Goal: Task Accomplishment & Management: Manage account settings

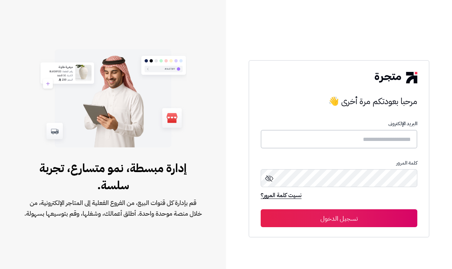
type input "*****"
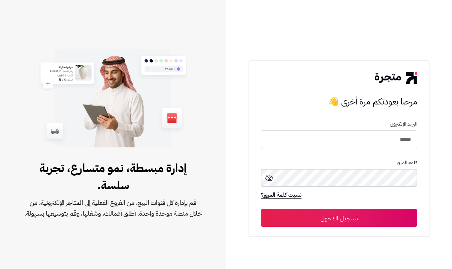
click at [339, 218] on button "تسجيل الدخول" at bounding box center [338, 218] width 157 height 18
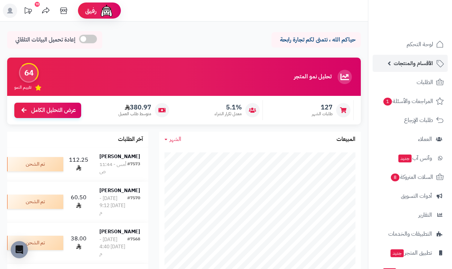
click at [417, 66] on span "الأقسام والمنتجات" at bounding box center [412, 63] width 39 height 10
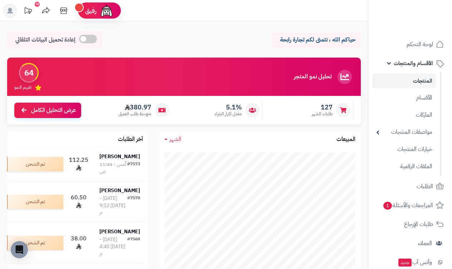
click at [417, 78] on link "المنتجات" at bounding box center [403, 81] width 63 height 15
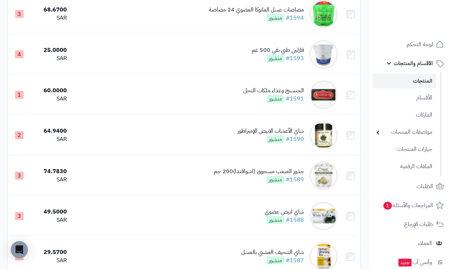
scroll to position [306, 0]
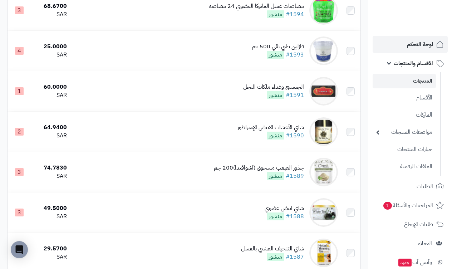
click at [421, 42] on span "لوحة التحكم" at bounding box center [420, 44] width 26 height 10
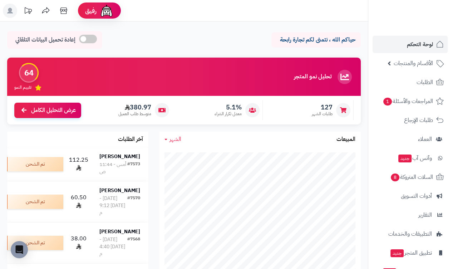
click at [68, 14] on icon at bounding box center [63, 11] width 14 height 14
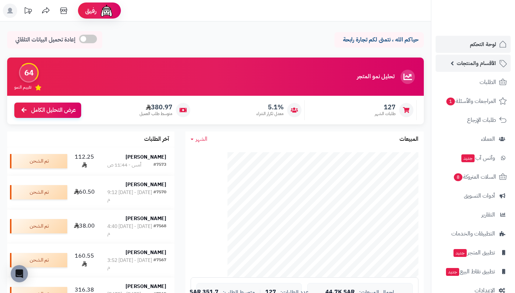
click at [451, 63] on span "الأقسام والمنتجات" at bounding box center [475, 63] width 39 height 10
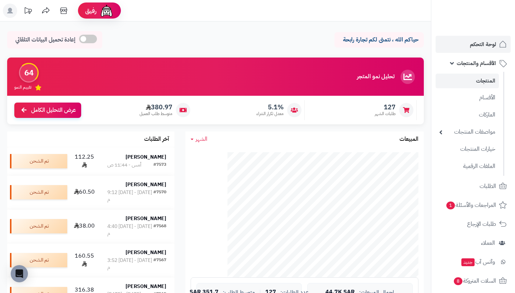
click at [451, 79] on link "المنتجات" at bounding box center [466, 81] width 63 height 15
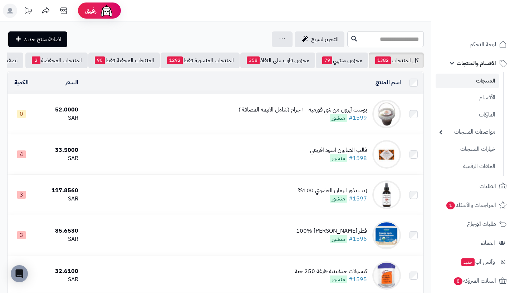
click at [472, 79] on link "المنتجات" at bounding box center [466, 81] width 63 height 15
click at [475, 77] on link "المنتجات" at bounding box center [466, 81] width 63 height 15
click at [391, 40] on input "text" at bounding box center [385, 39] width 76 height 16
type input "*"
type input "******"
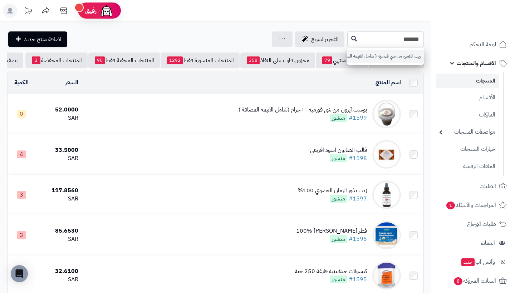
click at [393, 51] on link "زيت الكسير من شي قورميه ( شامل القيمة المضافة )" at bounding box center [385, 56] width 76 height 13
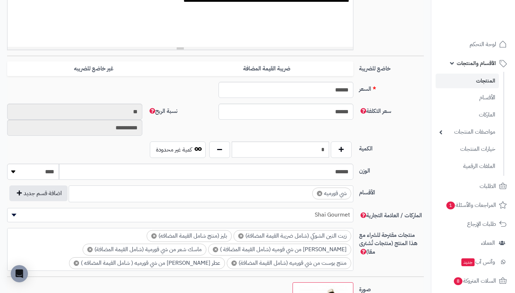
scroll to position [262, 0]
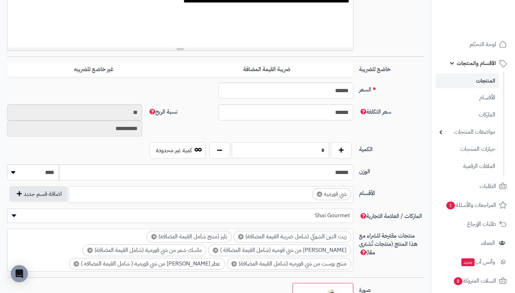
click at [316, 147] on input "*" at bounding box center [280, 150] width 97 height 16
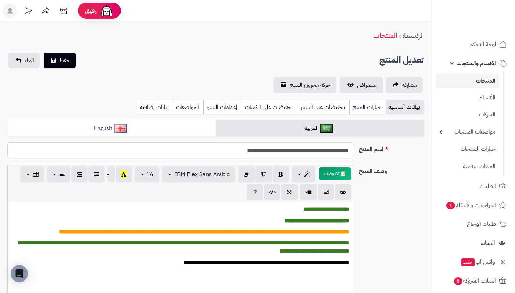
scroll to position [0, 0]
type input "***"
click at [67, 58] on span "حفظ" at bounding box center [64, 60] width 11 height 9
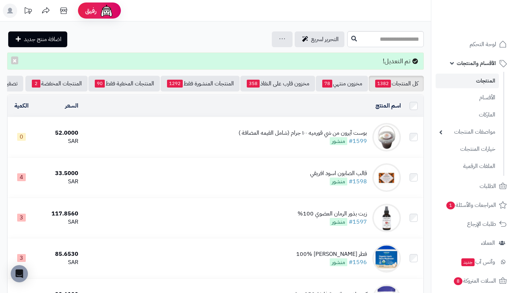
click at [66, 15] on icon at bounding box center [63, 11] width 14 height 14
click at [348, 36] on input "text" at bounding box center [385, 39] width 76 height 16
type input "*"
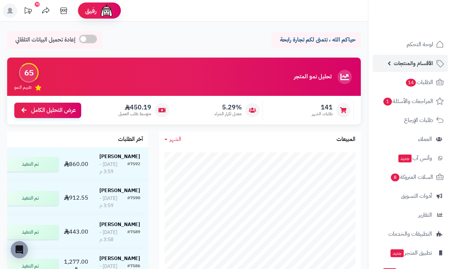
drag, startPoint x: 425, startPoint y: 72, endPoint x: 423, endPoint y: 63, distance: 9.4
click at [423, 63] on ul "لوحة التحكم الأقسام والمنتجات المنتجات الأقسام الماركات مواصفات المنتجات مواصفا…" at bounding box center [410, 167] width 84 height 263
click at [423, 63] on span "الأقسام والمنتجات" at bounding box center [412, 63] width 39 height 10
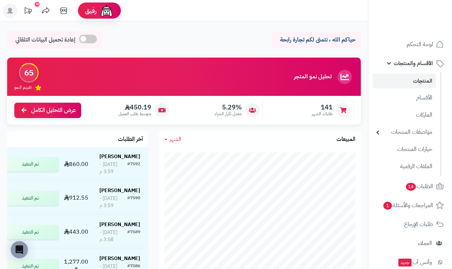
click at [425, 79] on link "المنتجات" at bounding box center [403, 81] width 63 height 15
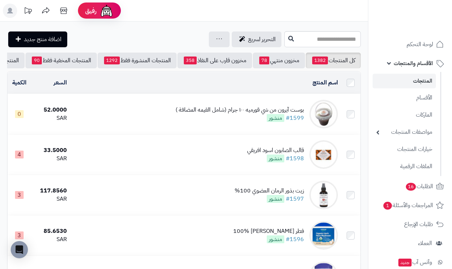
drag, startPoint x: 327, startPoint y: 16, endPoint x: 327, endPoint y: 22, distance: 5.7
click at [331, 40] on input "text" at bounding box center [322, 39] width 76 height 16
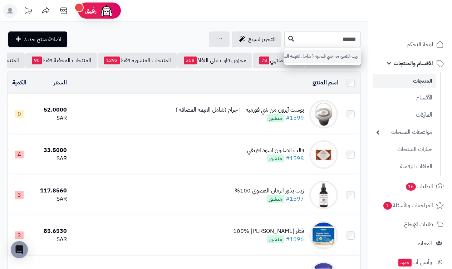
type input "******"
click at [291, 56] on link "زيت الكسير من شي قورميه ( شامل القيمة المضافة )" at bounding box center [322, 56] width 76 height 13
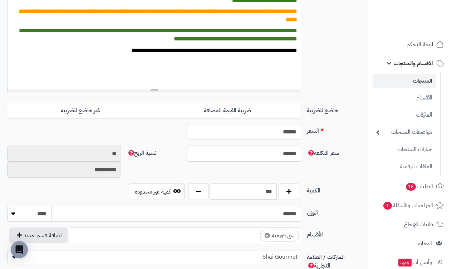
scroll to position [220, -2]
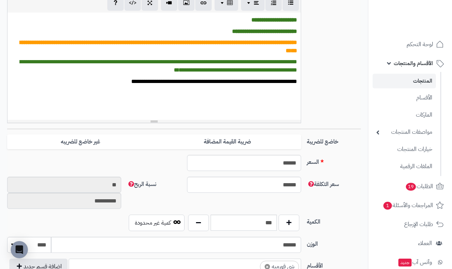
scroll to position [191, -3]
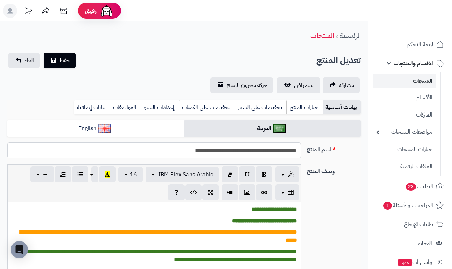
scroll to position [191, -3]
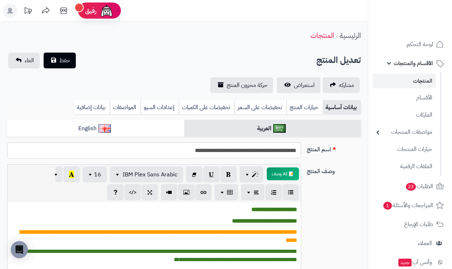
scroll to position [0, -3]
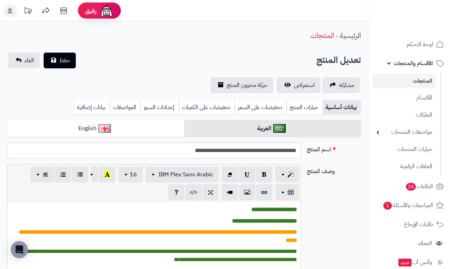
scroll to position [0, -3]
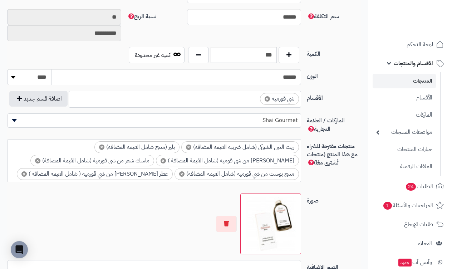
scroll to position [358, -3]
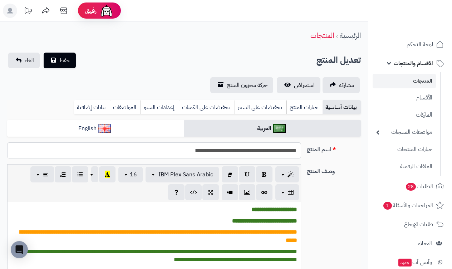
scroll to position [358, -3]
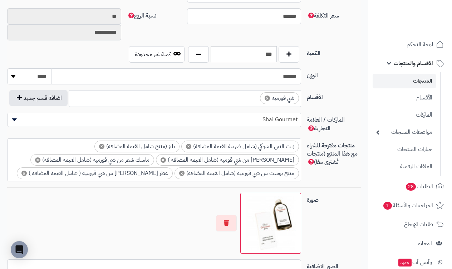
click at [407, 64] on span "الأقسام والمنتجات" at bounding box center [412, 63] width 39 height 10
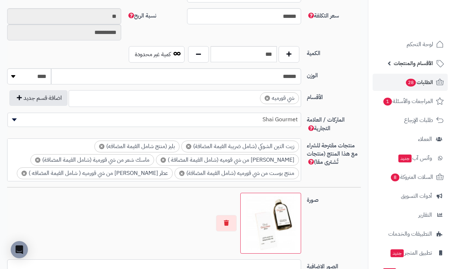
click at [431, 86] on span "الطلبات 28" at bounding box center [419, 82] width 28 height 10
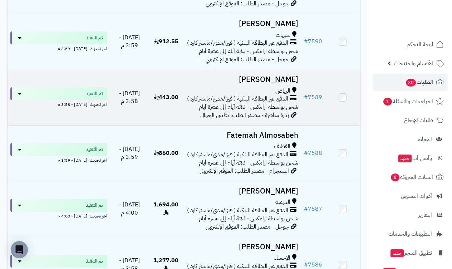
scroll to position [956, 0]
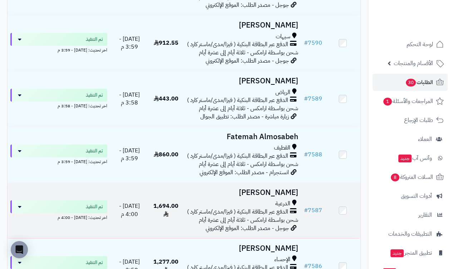
click at [279, 183] on td "Esraa Yasser الدرعية الدفع عبر البطاقة البنكية ( فيزا/مدى/ماستر كارد ) شحن بواس…" at bounding box center [243, 210] width 118 height 55
click at [284, 188] on h3 "Esraa Yasser" at bounding box center [243, 192] width 112 height 8
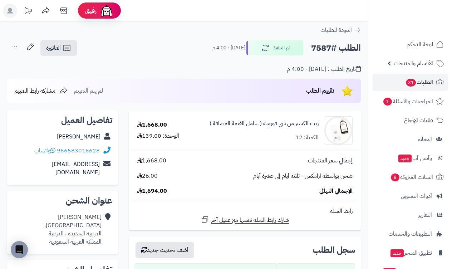
click at [425, 81] on span "الطلبات 31" at bounding box center [419, 82] width 28 height 10
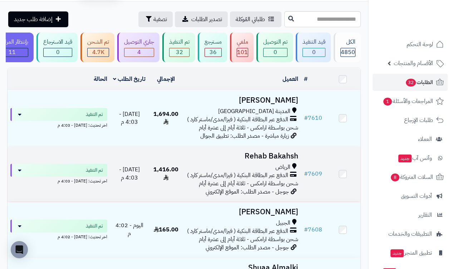
scroll to position [20, 0]
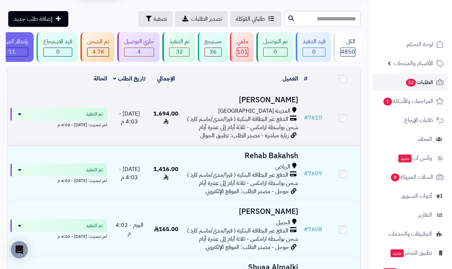
click at [276, 101] on h3 "Ashjan Althaqafi" at bounding box center [243, 100] width 112 height 8
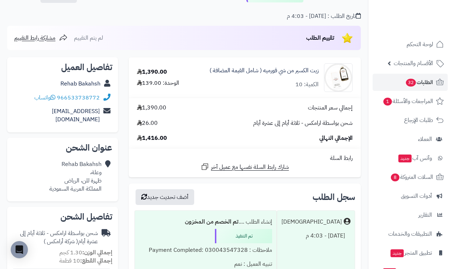
scroll to position [106, 0]
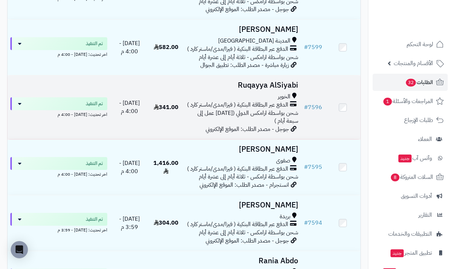
scroll to position [692, 0]
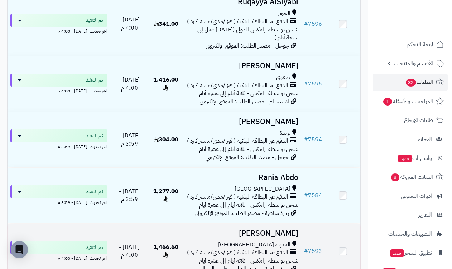
click at [284, 229] on h3 "ندى عدنان" at bounding box center [243, 233] width 112 height 8
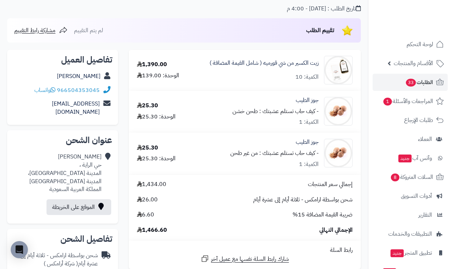
scroll to position [76, 0]
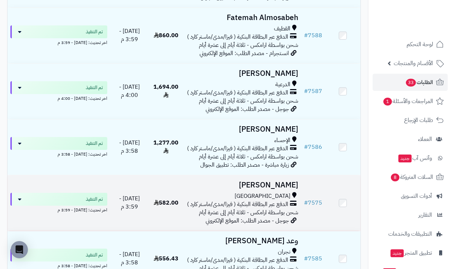
scroll to position [1244, 0]
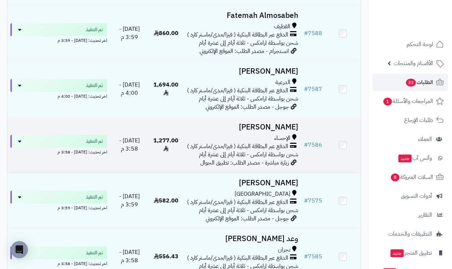
click at [287, 123] on h3 "ماجده محمد" at bounding box center [243, 127] width 112 height 8
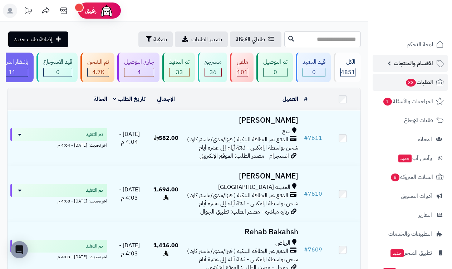
click at [416, 64] on span "الأقسام والمنتجات" at bounding box center [412, 63] width 39 height 10
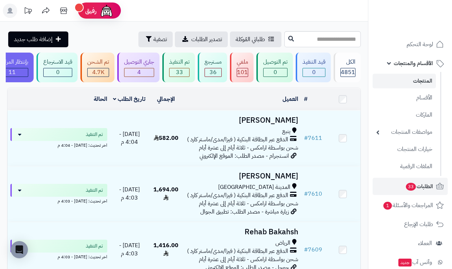
click at [416, 78] on link "المنتجات" at bounding box center [403, 81] width 63 height 15
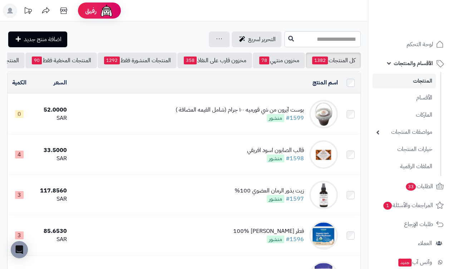
click at [401, 67] on span "الأقسام والمنتجات" at bounding box center [412, 63] width 39 height 10
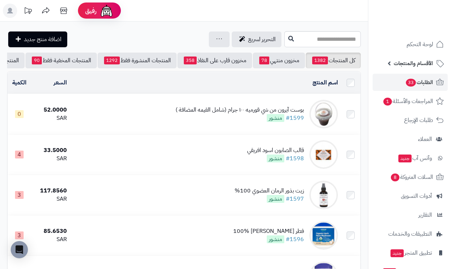
click at [429, 86] on span "الطلبات 33" at bounding box center [419, 82] width 28 height 10
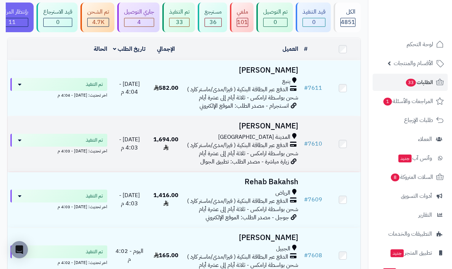
scroll to position [51, 0]
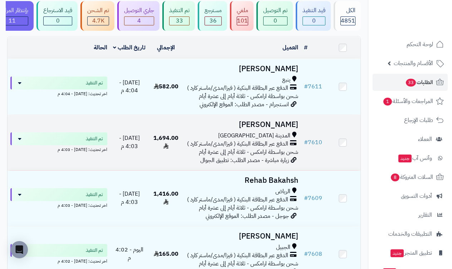
click at [294, 122] on h3 "[PERSON_NAME]" at bounding box center [243, 124] width 112 height 8
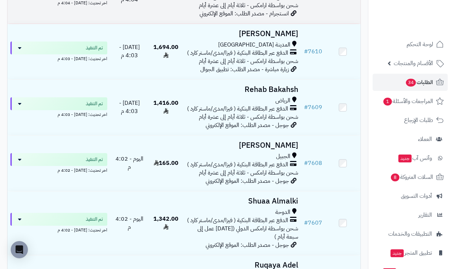
scroll to position [199, 0]
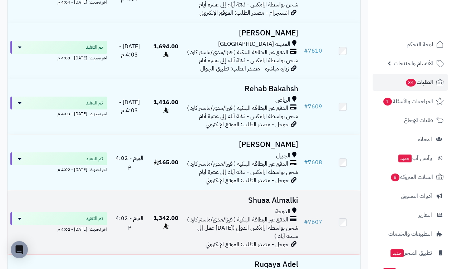
click at [286, 196] on h3 "Shuaa Almalki" at bounding box center [243, 200] width 112 height 8
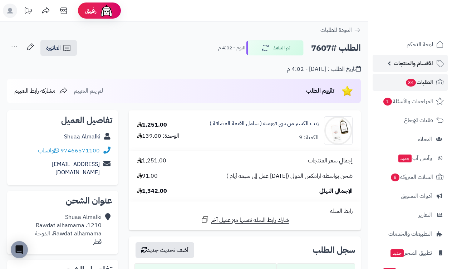
click at [411, 64] on span "الأقسام والمنتجات" at bounding box center [412, 63] width 39 height 10
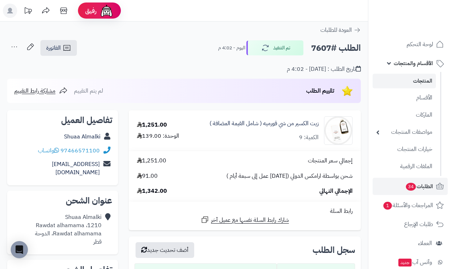
click at [418, 86] on link "المنتجات" at bounding box center [403, 81] width 63 height 15
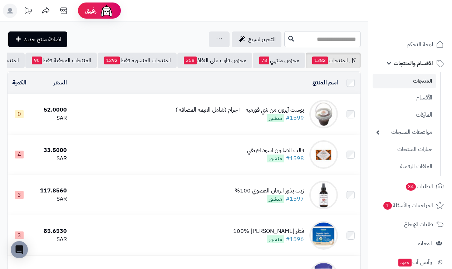
click at [337, 40] on input "text" at bounding box center [322, 39] width 76 height 16
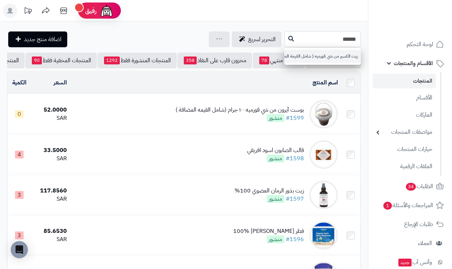
type input "******"
click at [337, 53] on link "زيت الكسير من شي قورميه ( شامل القيمة المضافة )" at bounding box center [322, 56] width 76 height 13
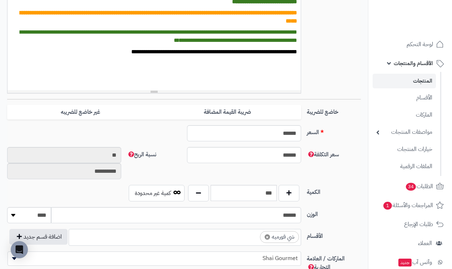
scroll to position [219, 0]
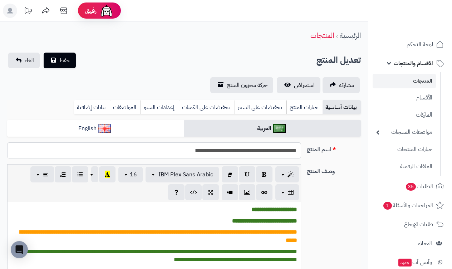
scroll to position [219, 0]
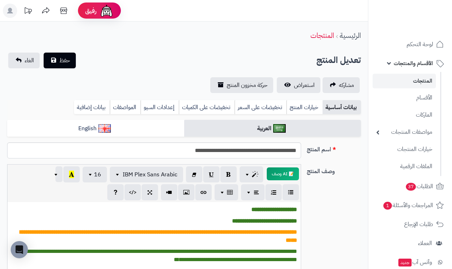
click at [413, 80] on link "المنتجات" at bounding box center [403, 81] width 63 height 15
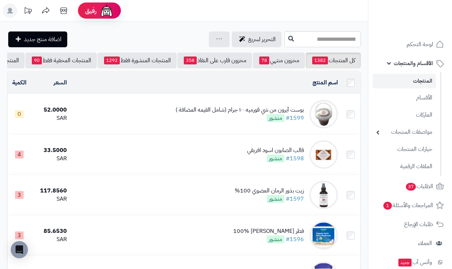
click at [413, 80] on link "المنتجات" at bounding box center [403, 81] width 63 height 15
click at [391, 63] on link "الأقسام والمنتجات" at bounding box center [409, 63] width 75 height 17
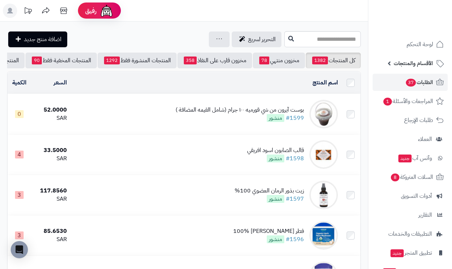
click at [421, 80] on span "الطلبات 37" at bounding box center [419, 82] width 28 height 10
click at [423, 81] on span "الطلبات 37" at bounding box center [419, 82] width 28 height 10
click at [393, 61] on link "الأقسام والمنتجات" at bounding box center [409, 63] width 75 height 17
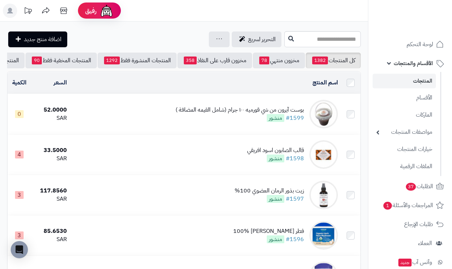
click at [417, 69] on link "الأقسام والمنتجات" at bounding box center [409, 63] width 75 height 17
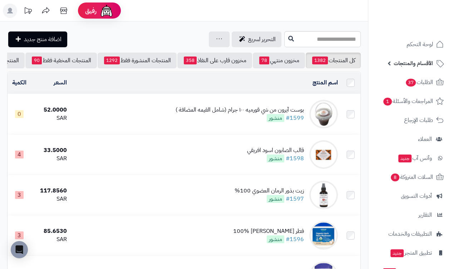
click at [388, 64] on link "الأقسام والمنتجات" at bounding box center [409, 63] width 75 height 17
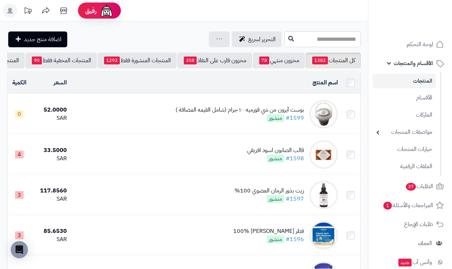
click at [401, 65] on span "الأقسام والمنتجات" at bounding box center [412, 63] width 39 height 10
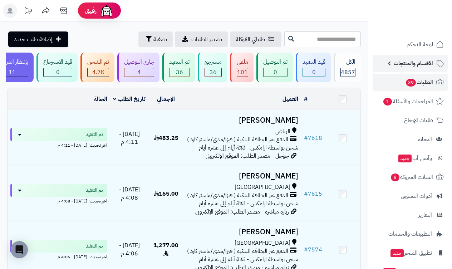
click at [398, 68] on link "الأقسام والمنتجات" at bounding box center [409, 63] width 75 height 17
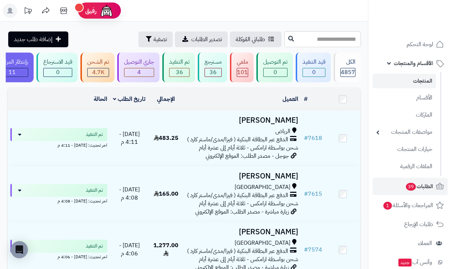
click at [422, 82] on link "المنتجات" at bounding box center [403, 81] width 63 height 15
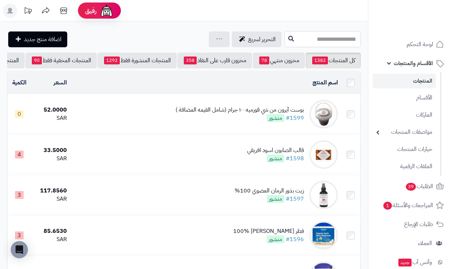
click at [316, 36] on input "text" at bounding box center [322, 39] width 76 height 16
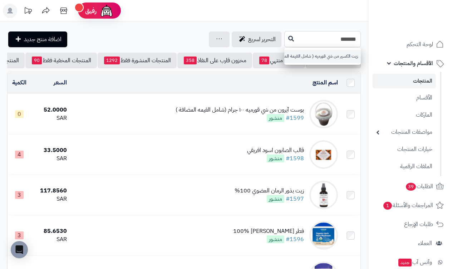
type input "******"
click at [317, 52] on link "زيت الكسير من شي قورميه ( شامل القيمة المضافة )" at bounding box center [322, 56] width 76 height 13
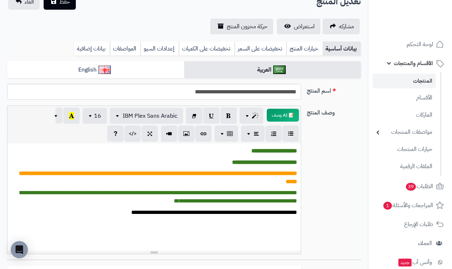
scroll to position [40, 0]
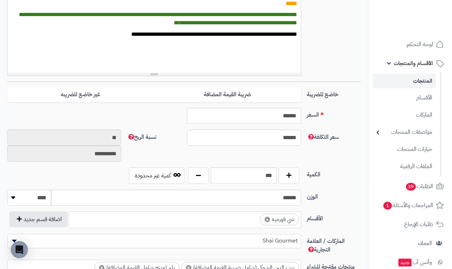
scroll to position [237, -1]
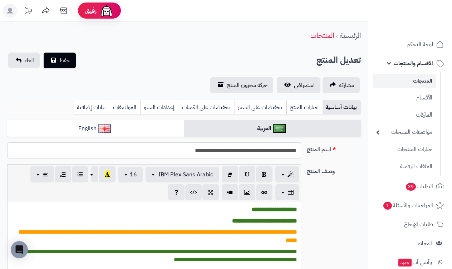
scroll to position [237, -1]
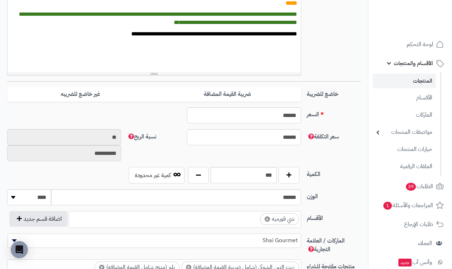
click at [329, 118] on label "السعر" at bounding box center [334, 112] width 60 height 11
click at [301, 118] on input "******" at bounding box center [244, 115] width 114 height 16
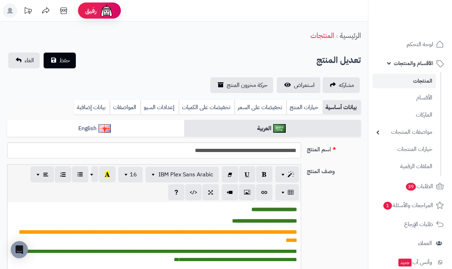
scroll to position [237, -1]
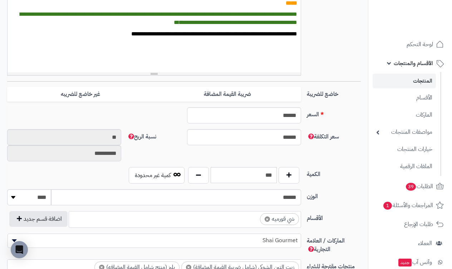
click at [403, 68] on link "الأقسام والمنتجات" at bounding box center [409, 63] width 75 height 17
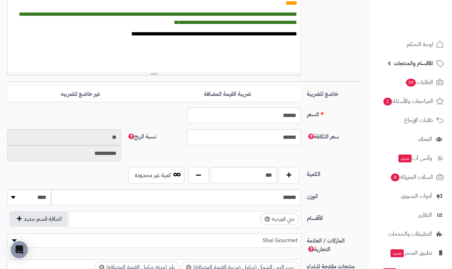
click at [408, 66] on span "الأقسام والمنتجات" at bounding box center [412, 63] width 39 height 10
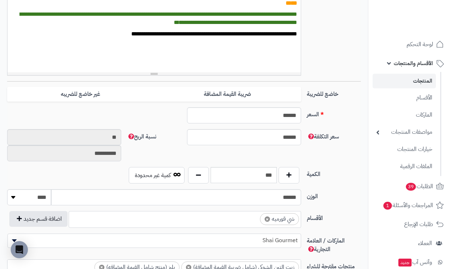
click at [425, 82] on link "المنتجات" at bounding box center [403, 81] width 63 height 15
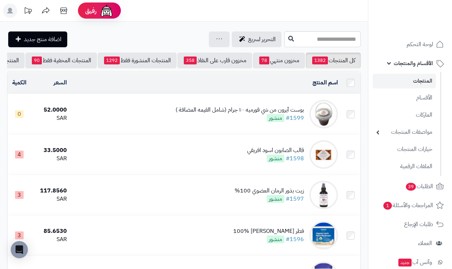
click at [391, 64] on link "الأقسام والمنتجات" at bounding box center [409, 63] width 75 height 17
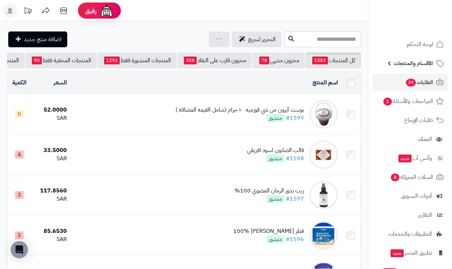
click at [429, 85] on span "الطلبات 39" at bounding box center [419, 82] width 28 height 10
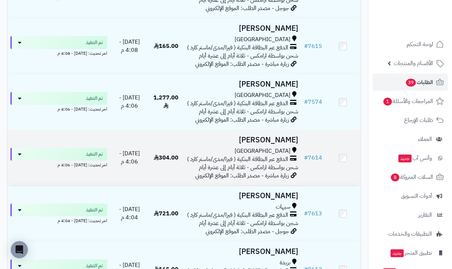
scroll to position [148, 0]
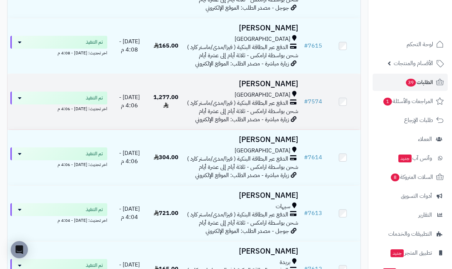
click at [284, 74] on td "اقبال قاسم مكة المكرمة الدفع عبر البطاقة البنكية ( فيزا/مدى/ماستر كارد ) شحن بو…" at bounding box center [243, 101] width 118 height 55
click at [283, 91] on span "مكة المكرمة" at bounding box center [262, 95] width 56 height 8
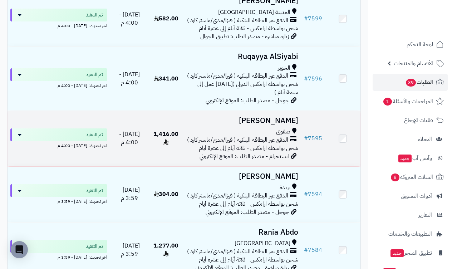
scroll to position [1029, 0]
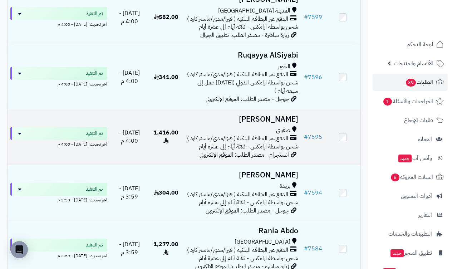
click at [259, 115] on h3 "[PERSON_NAME]" at bounding box center [243, 119] width 112 height 8
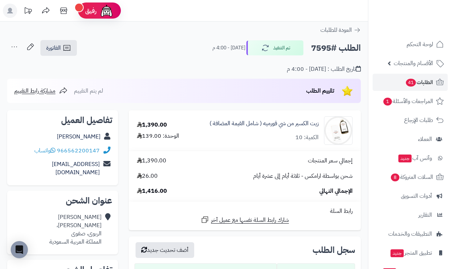
click at [424, 84] on span "الطلبات 41" at bounding box center [419, 82] width 28 height 10
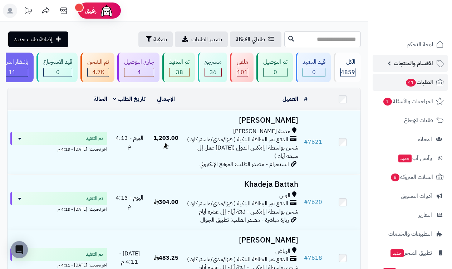
click at [400, 64] on span "الأقسام والمنتجات" at bounding box center [412, 63] width 39 height 10
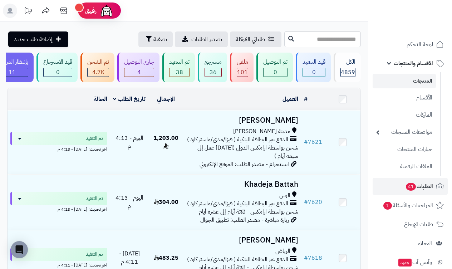
click at [417, 81] on link "المنتجات" at bounding box center [403, 81] width 63 height 15
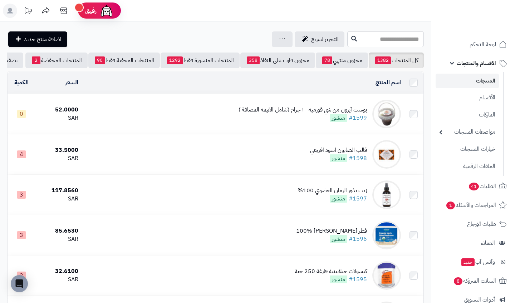
click at [451, 85] on link "المنتجات" at bounding box center [466, 81] width 63 height 15
click at [467, 69] on link "الأقسام والمنتجات" at bounding box center [472, 63] width 75 height 17
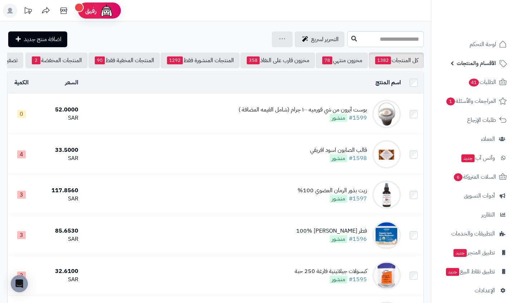
click at [472, 67] on span "الأقسام والمنتجات" at bounding box center [475, 63] width 39 height 10
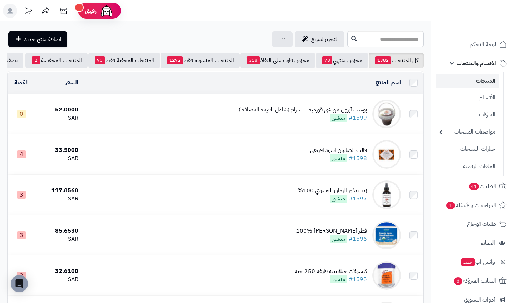
click at [482, 77] on link "المنتجات" at bounding box center [466, 81] width 63 height 15
click at [389, 35] on input "text" at bounding box center [385, 39] width 76 height 16
type input "******"
click at [384, 60] on link "زيت الكسير من شي قورميه ( شامل القيمة المضافة )" at bounding box center [385, 56] width 76 height 13
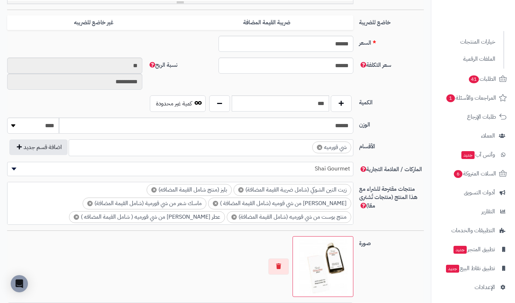
scroll to position [293, 0]
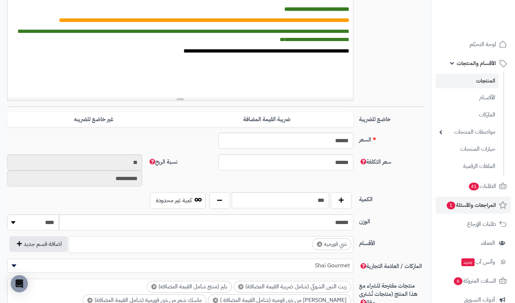
scroll to position [212, 0]
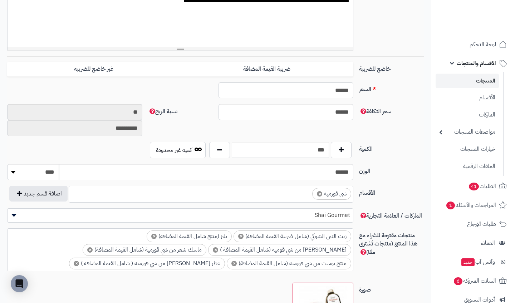
scroll to position [285, 0]
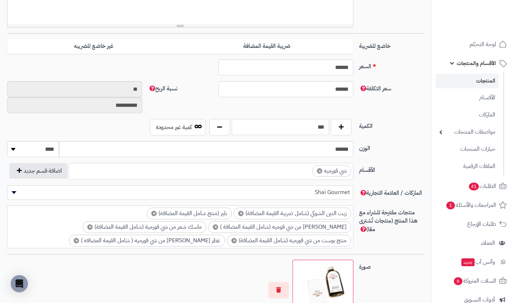
click at [314, 129] on input "***" at bounding box center [280, 127] width 97 height 16
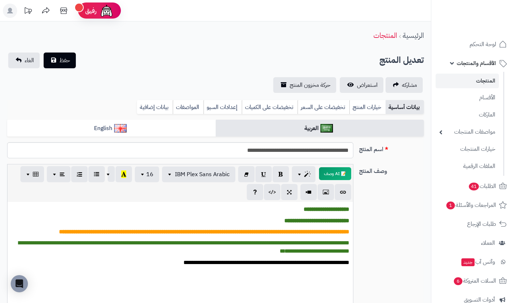
scroll to position [0, 0]
type input "***"
click at [70, 57] on button "حفظ" at bounding box center [60, 60] width 32 height 16
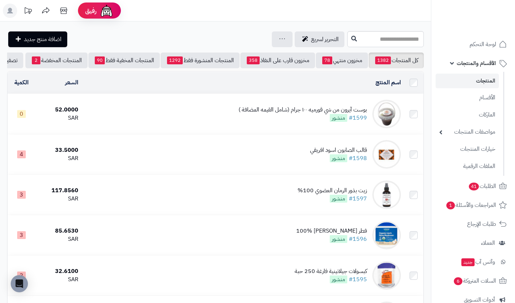
click at [479, 84] on link "المنتجات" at bounding box center [466, 81] width 63 height 15
click at [479, 64] on span "الأقسام والمنتجات" at bounding box center [475, 63] width 39 height 10
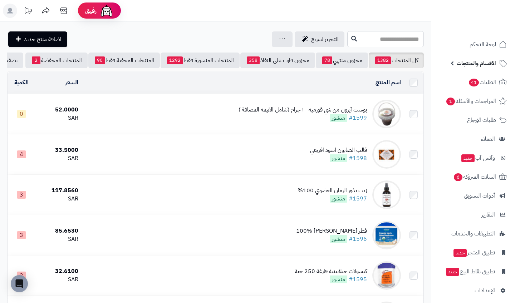
click at [406, 38] on input "text" at bounding box center [385, 39] width 76 height 16
drag, startPoint x: 356, startPoint y: 0, endPoint x: 392, endPoint y: 39, distance: 52.9
click at [392, 39] on input "text" at bounding box center [385, 39] width 76 height 16
type input "*"
type input "******"
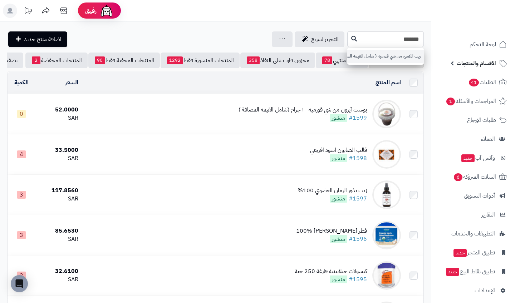
click at [403, 52] on link "زيت الكسير من شي قورميه ( شامل القيمة المضافة )" at bounding box center [385, 56] width 76 height 13
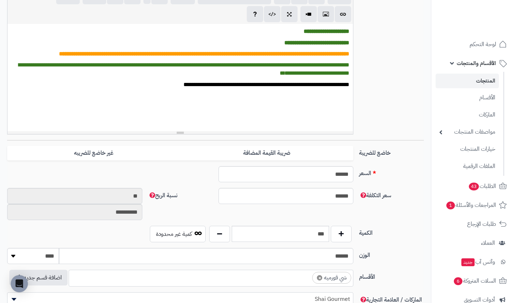
scroll to position [184, 0]
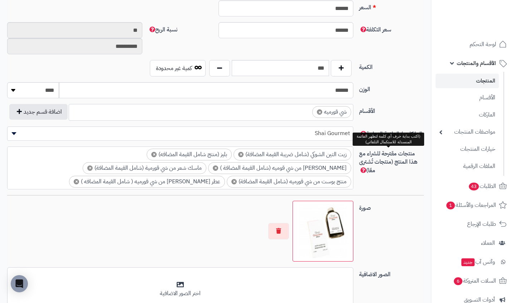
scroll to position [353, 0]
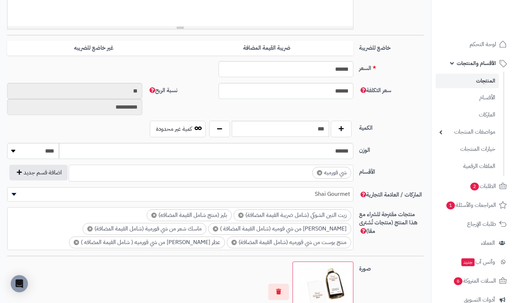
scroll to position [284, 0]
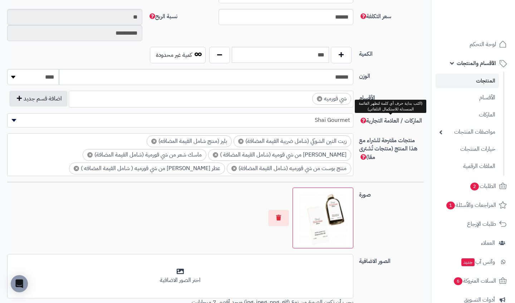
scroll to position [317, 0]
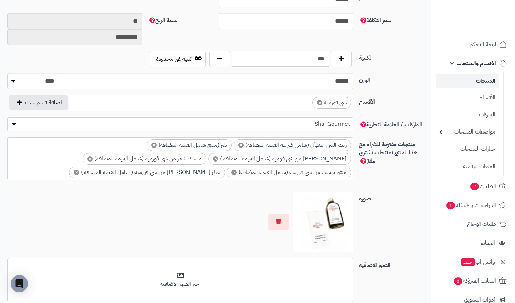
scroll to position [353, 0]
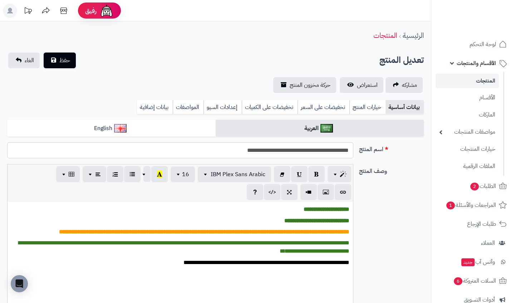
scroll to position [353, 0]
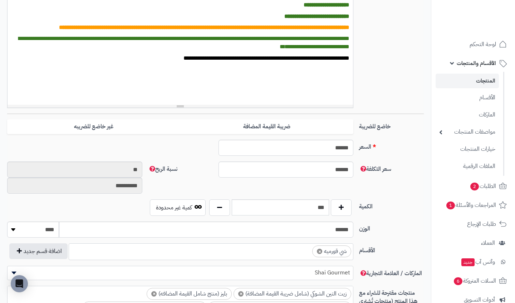
scroll to position [205, 0]
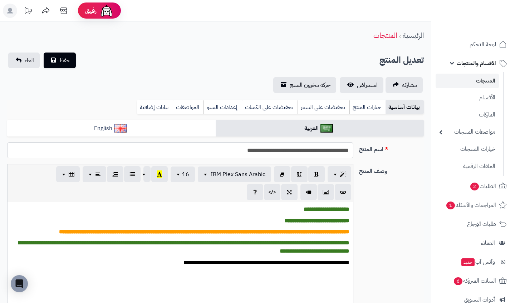
scroll to position [205, 0]
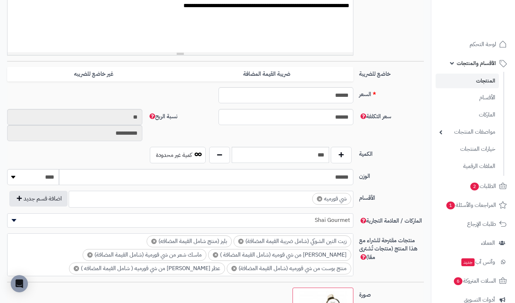
scroll to position [257, 0]
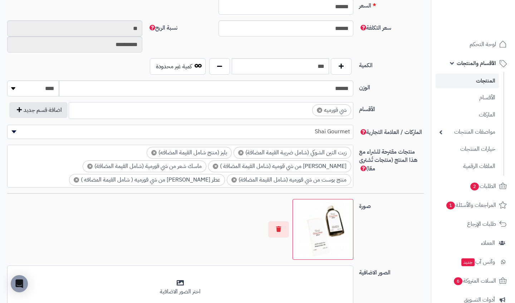
scroll to position [346, -1]
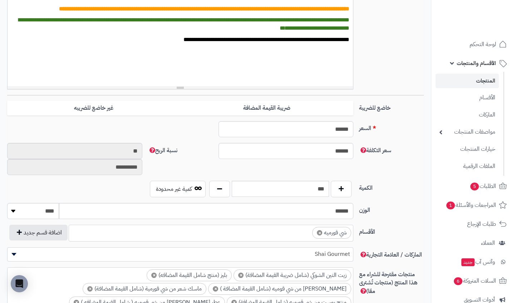
scroll to position [278, 0]
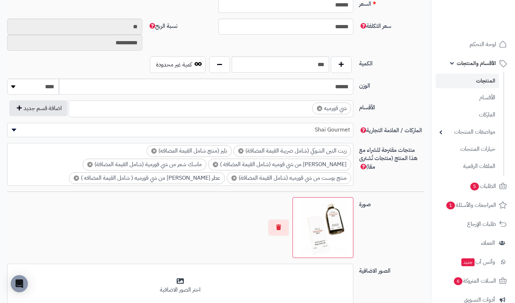
scroll to position [377, 0]
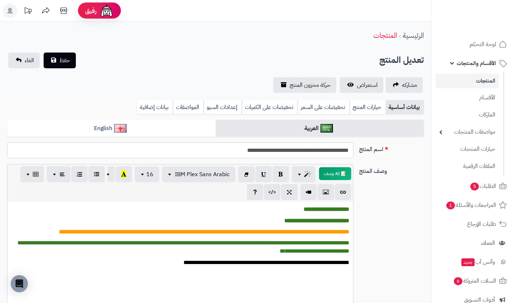
scroll to position [0, 0]
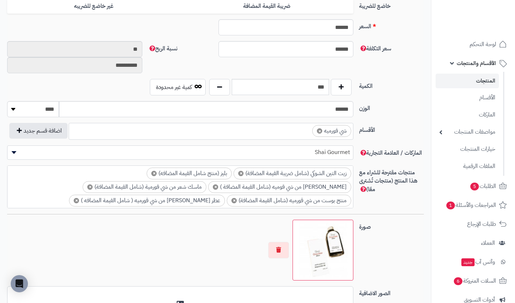
scroll to position [325, 0]
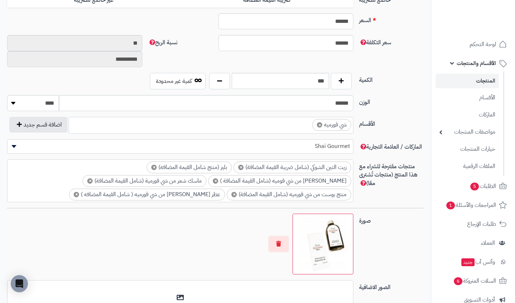
scroll to position [328, 0]
